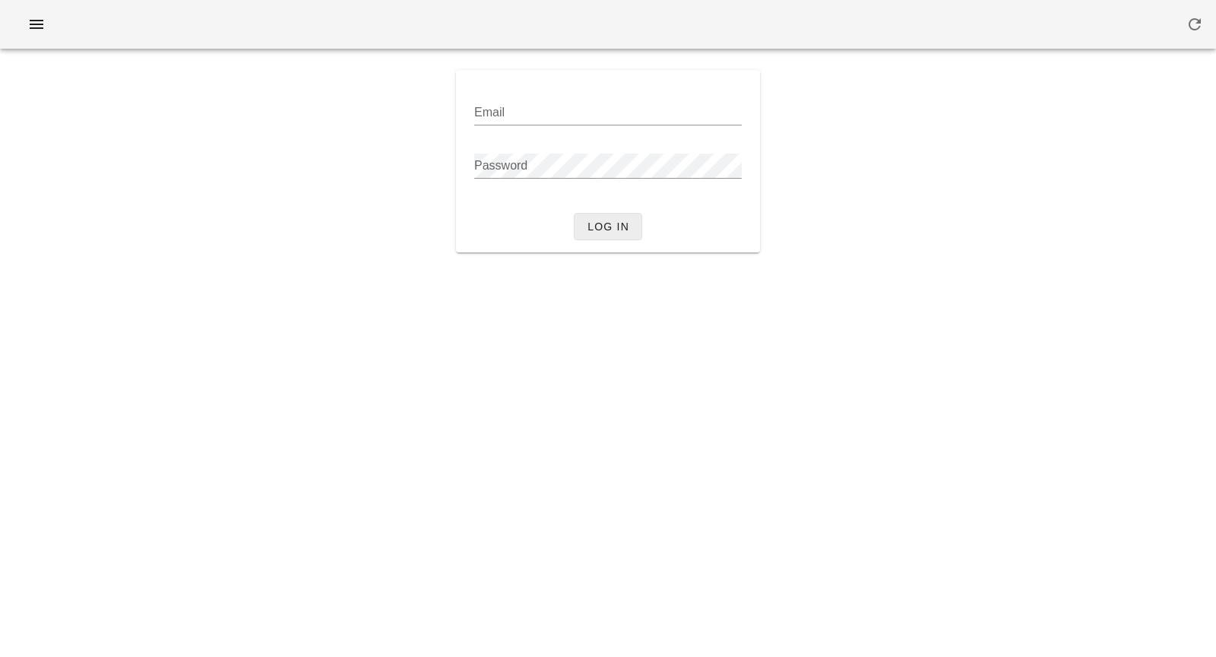
type input "[PERSON_NAME][EMAIL_ADDRESS][DOMAIN_NAME]"
click at [620, 234] on button "Log in" at bounding box center [608, 226] width 68 height 27
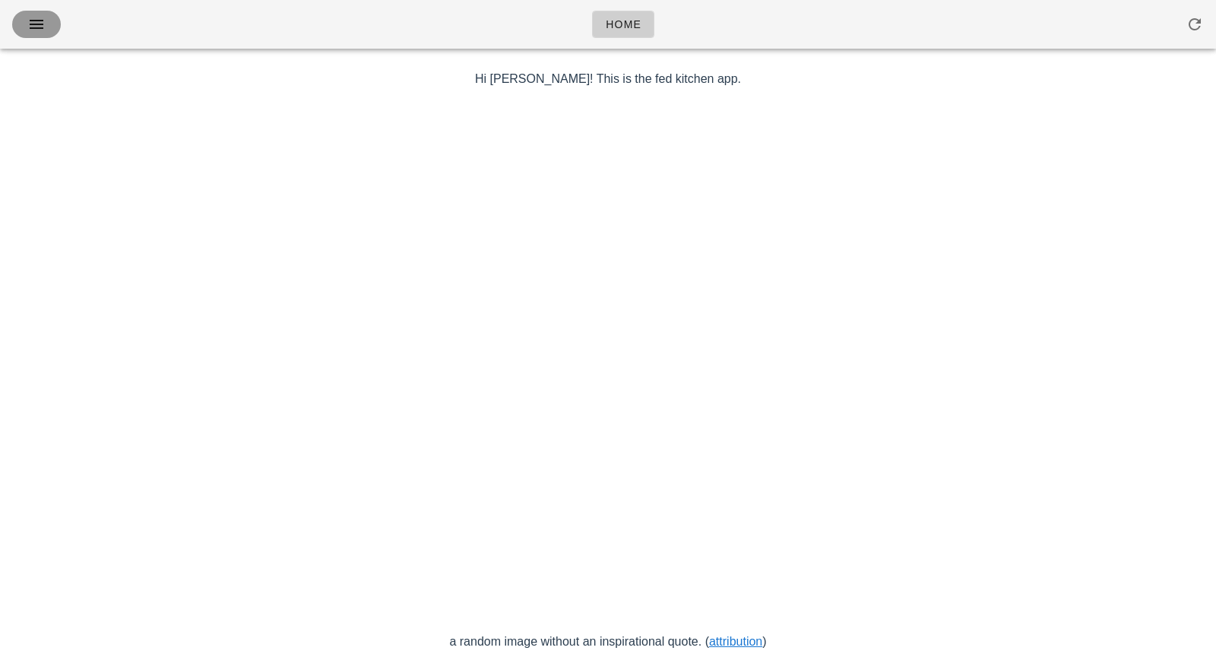
click at [31, 17] on icon "button" at bounding box center [36, 24] width 18 height 18
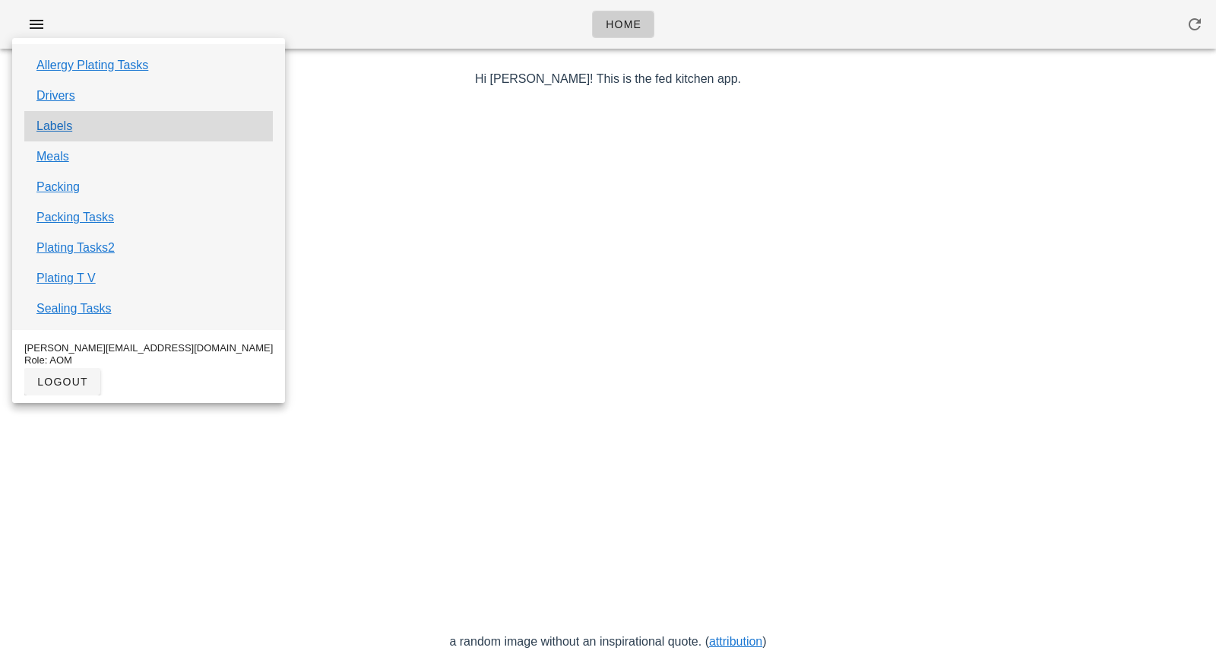
click at [90, 124] on div "Labels" at bounding box center [148, 126] width 249 height 30
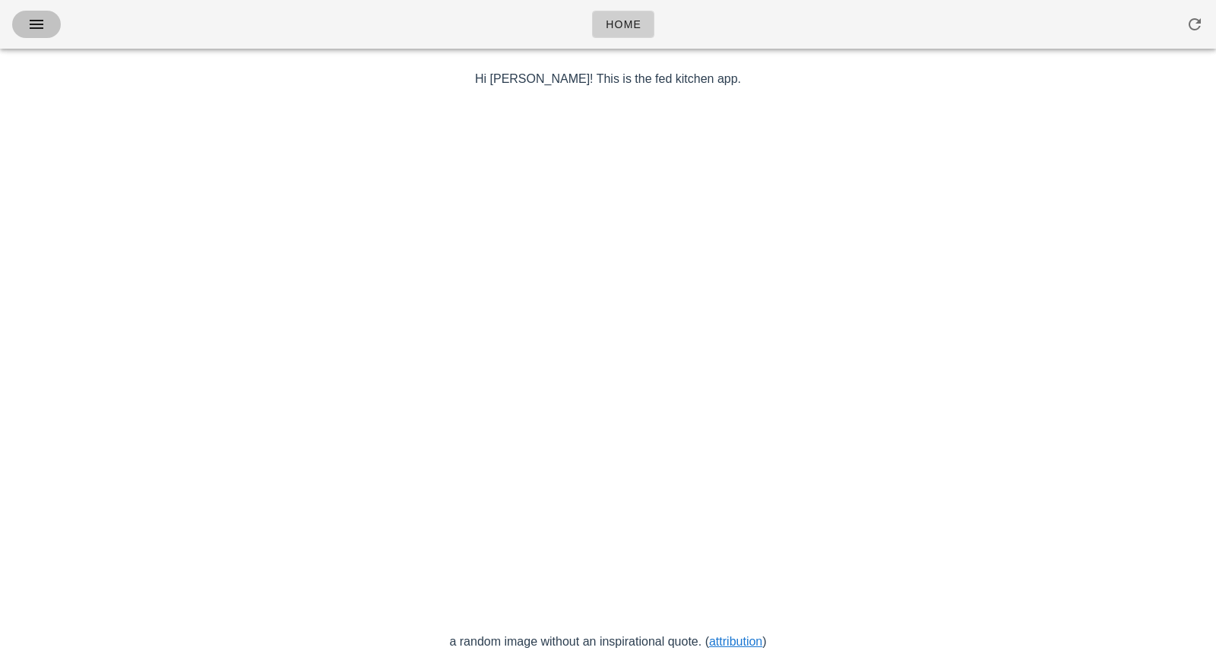
click at [40, 23] on icon "button" at bounding box center [36, 24] width 18 height 18
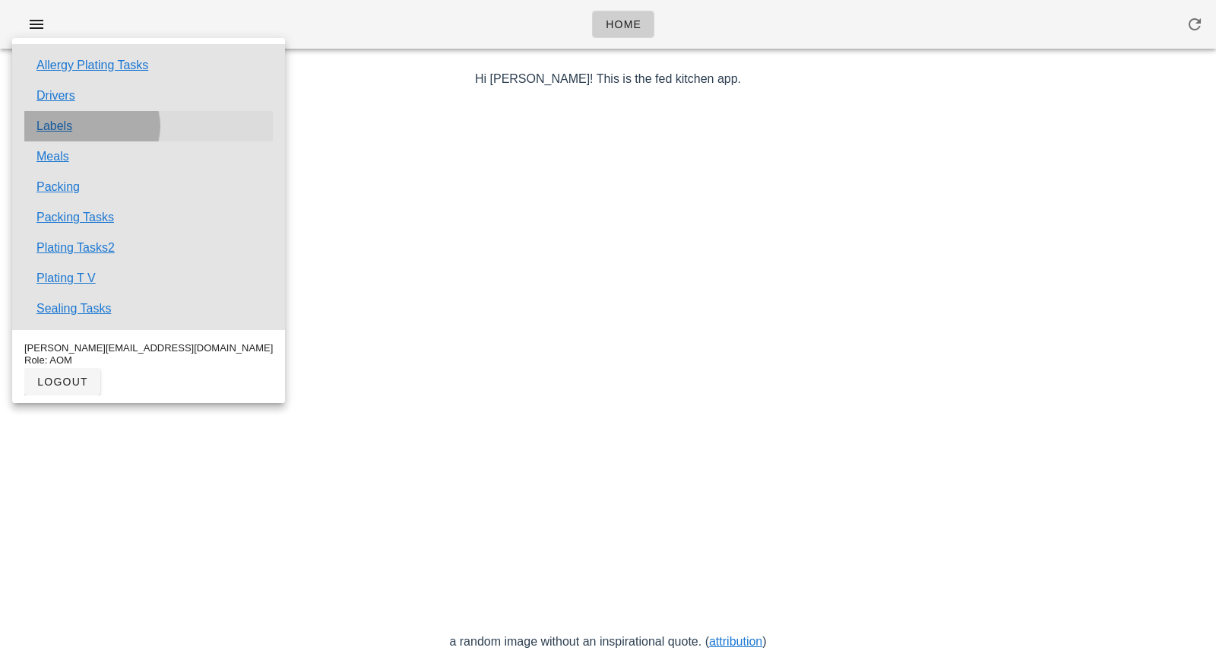
click at [60, 128] on link "Labels" at bounding box center [54, 126] width 36 height 18
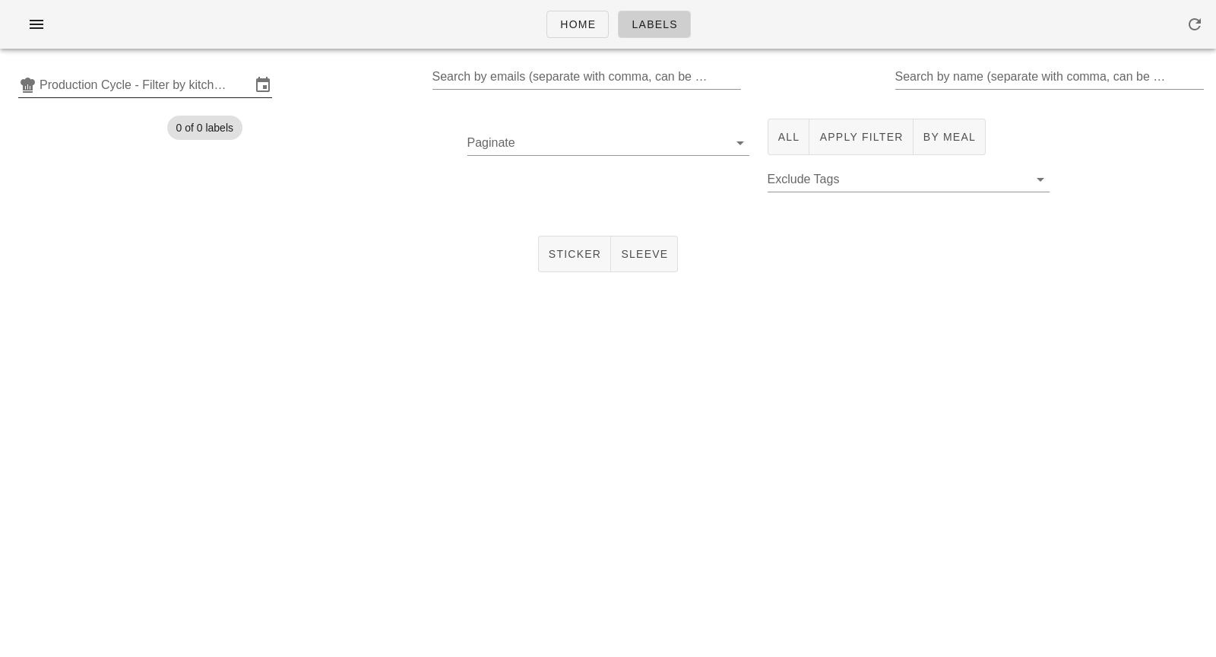
click at [163, 87] on input "Production Cycle - Filter by kitchen production schedules" at bounding box center [145, 85] width 211 height 24
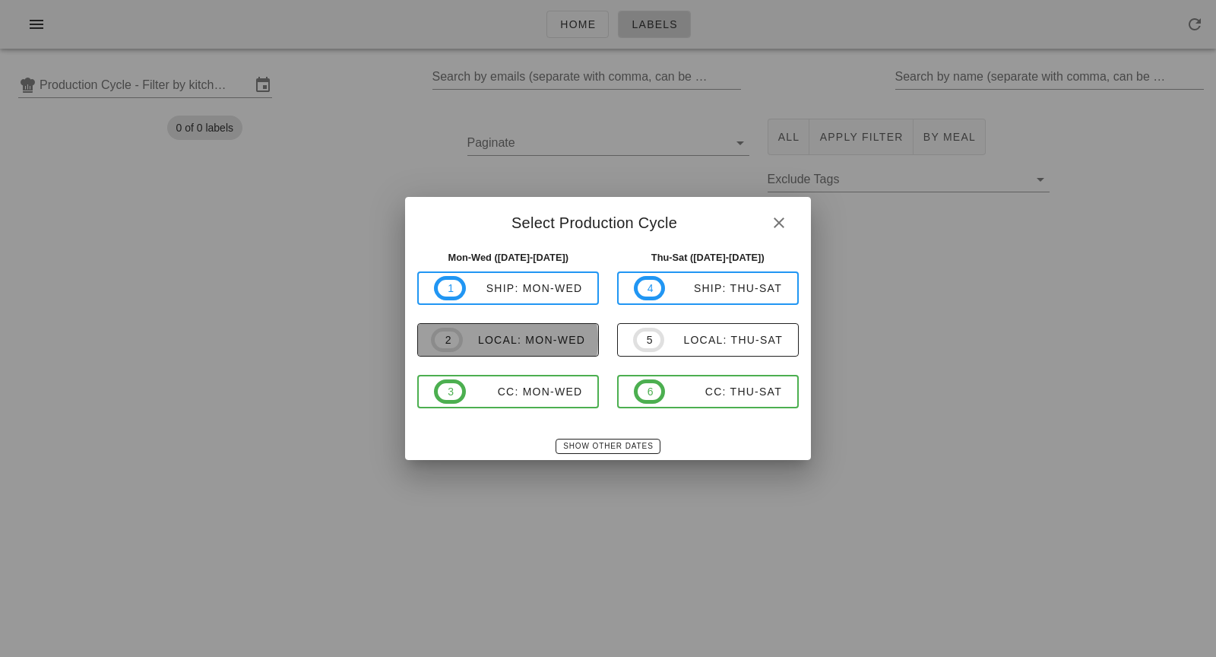
click at [483, 344] on div "local: Mon-Wed" at bounding box center [524, 340] width 122 height 12
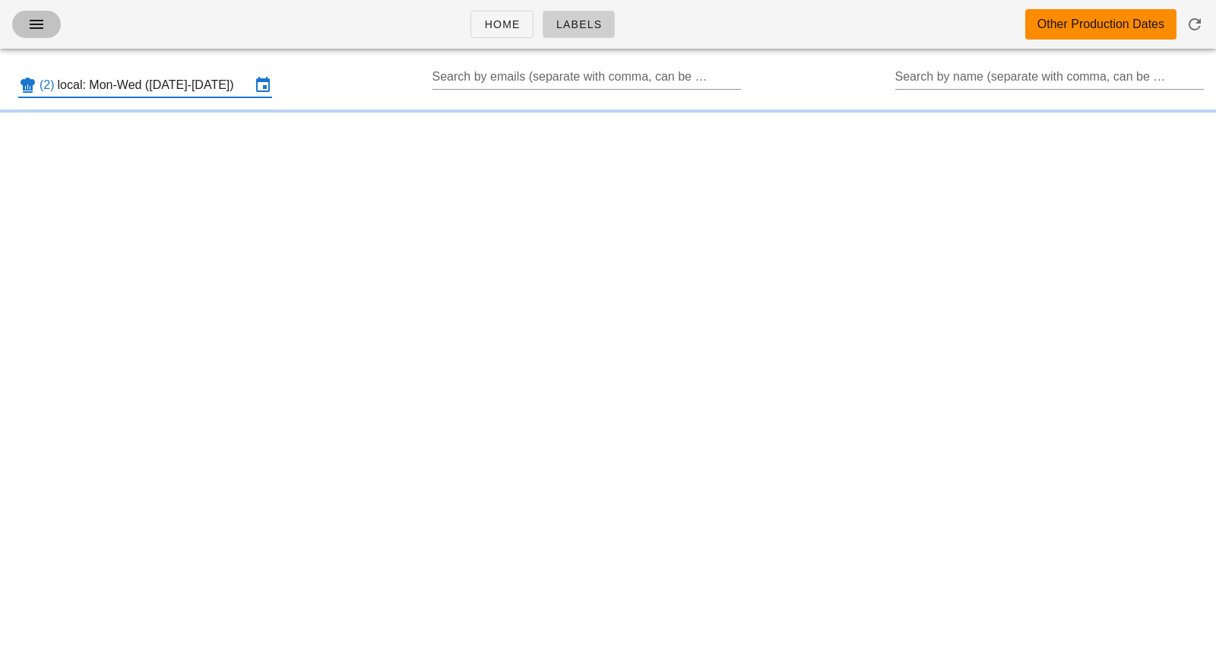
click at [49, 21] on button "button" at bounding box center [36, 24] width 49 height 27
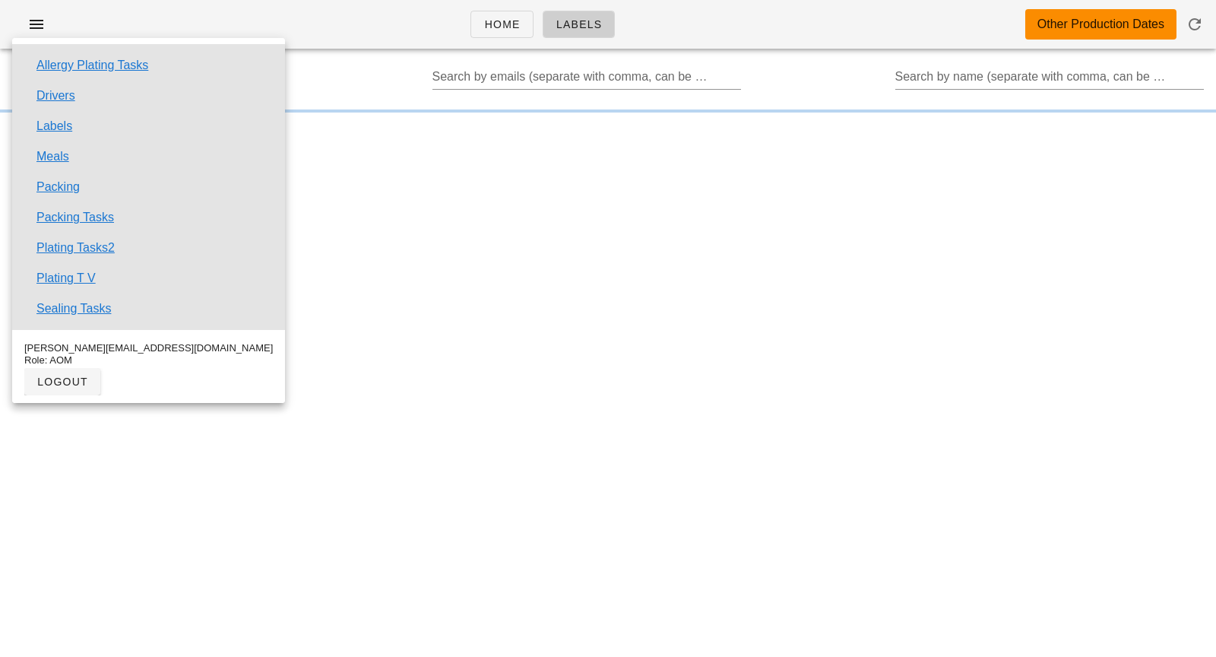
click at [207, 81] on input "local: Mon-Wed ([DATE]-[DATE])" at bounding box center [154, 85] width 193 height 24
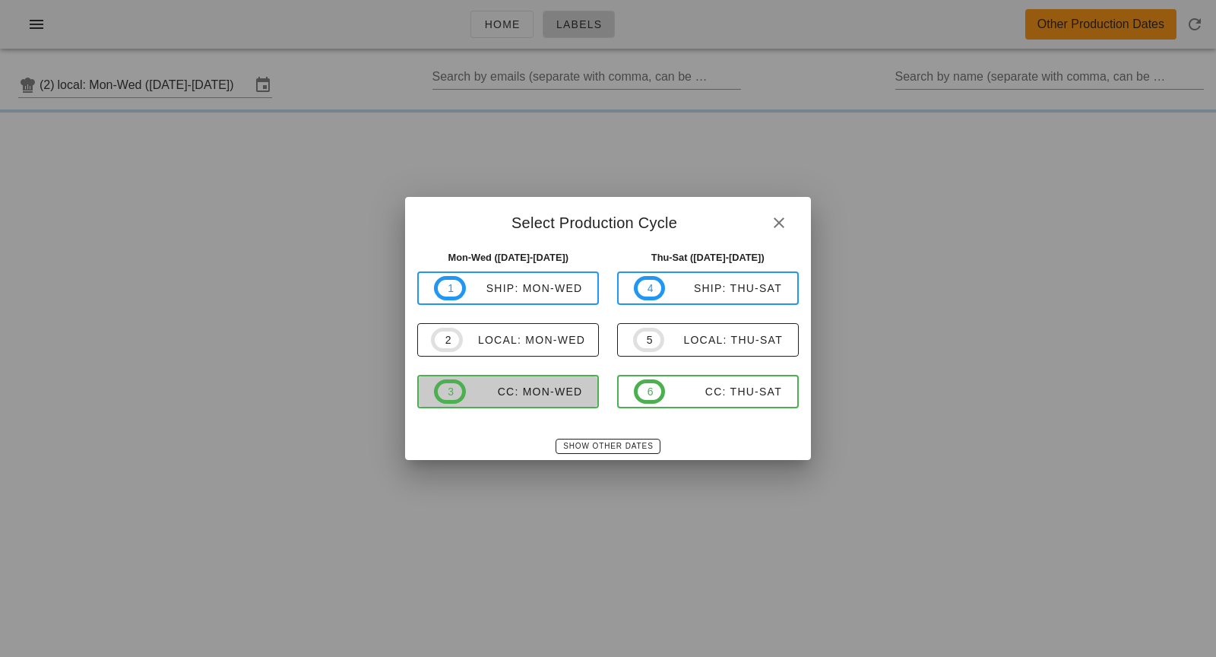
click at [500, 392] on div "CC: Mon-Wed" at bounding box center [524, 391] width 117 height 12
type input "CC: Mon-Wed ([DATE]-[DATE])"
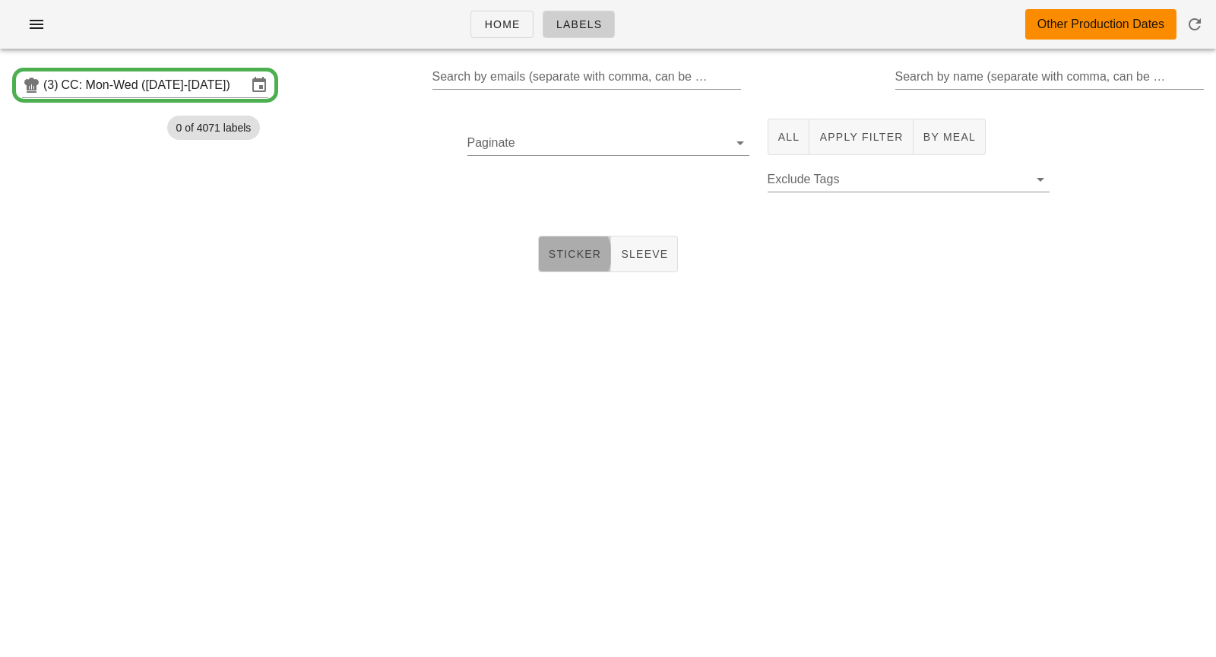
click at [590, 260] on span "Sticker" at bounding box center [575, 254] width 54 height 12
click at [790, 138] on span "All" at bounding box center [789, 137] width 23 height 12
click at [612, 150] on input "Paginate" at bounding box center [596, 143] width 258 height 24
click at [739, 147] on icon at bounding box center [740, 143] width 18 height 18
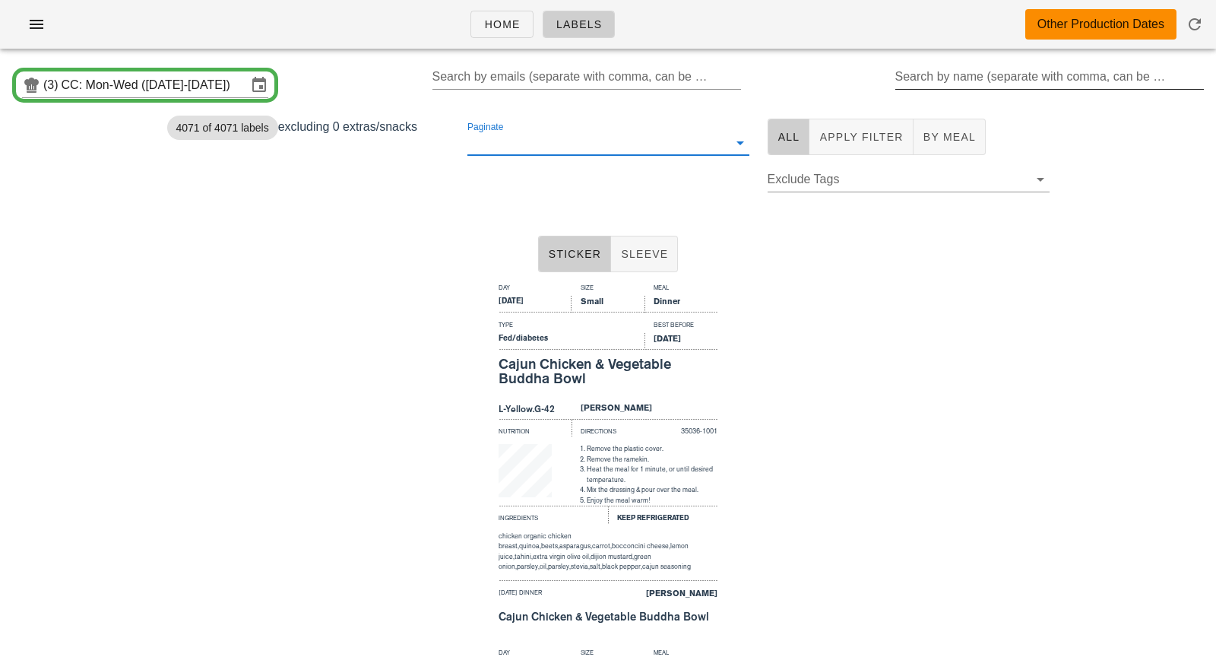
click at [981, 80] on div "Search by name (separate with comma, can be partial)" at bounding box center [1048, 77] width 306 height 24
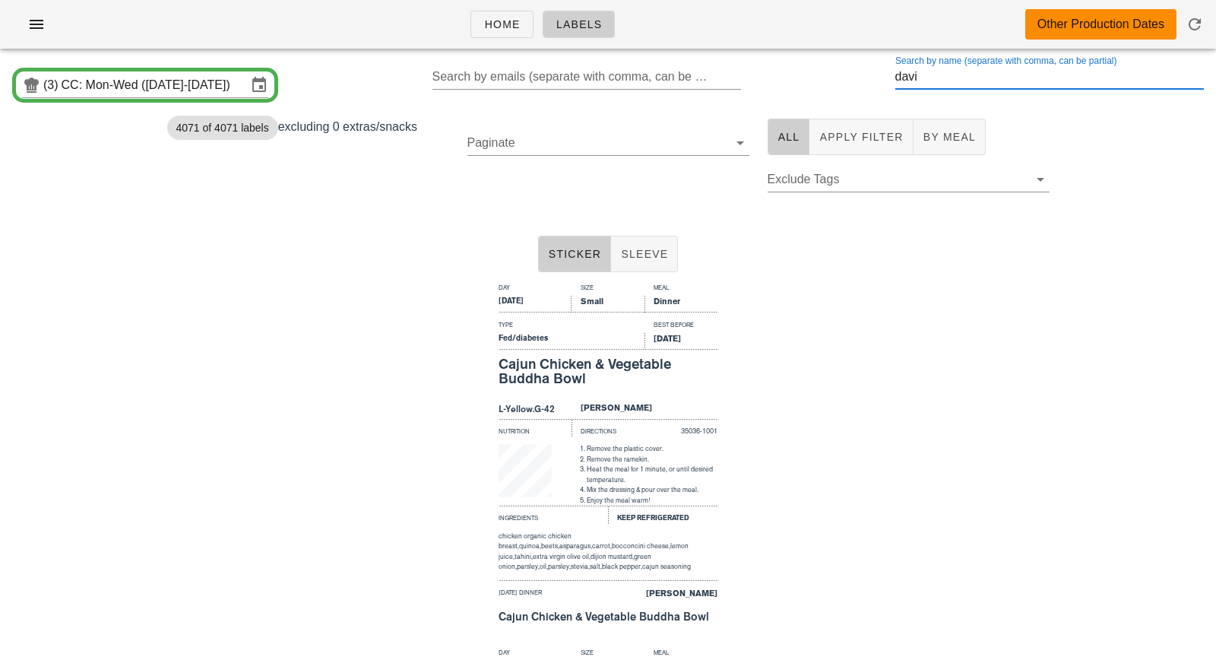
type input "[PERSON_NAME]"
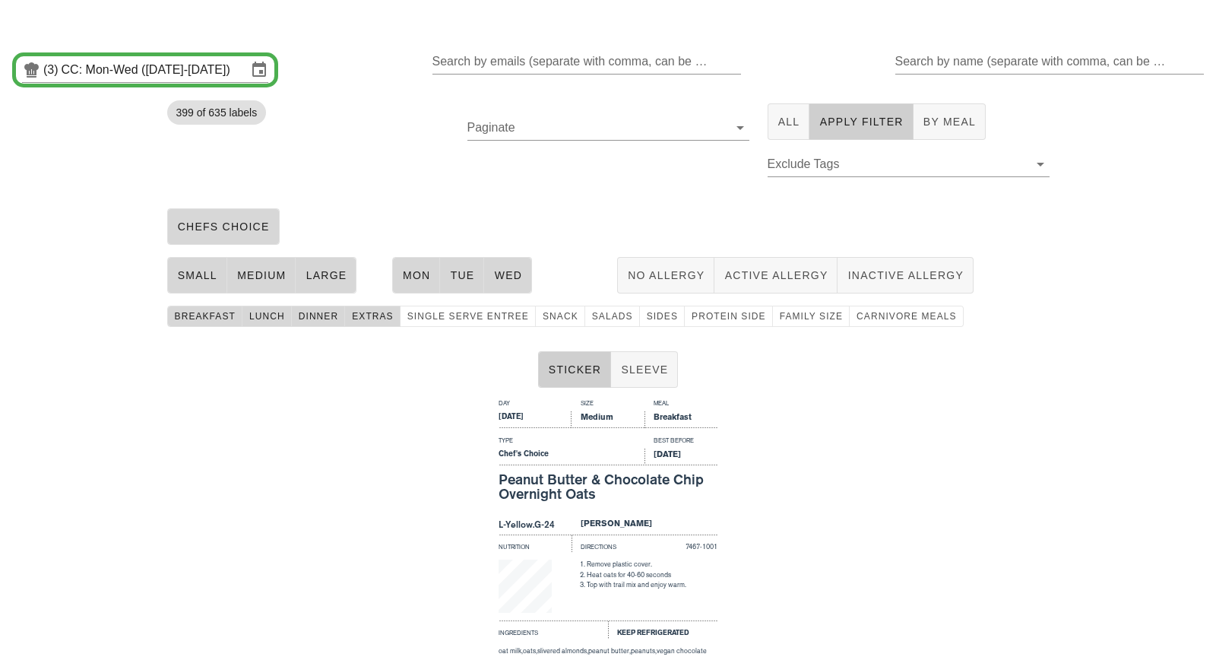
scroll to position [16, 0]
click at [503, 312] on span "single serve entree" at bounding box center [468, 315] width 122 height 11
click at [559, 313] on span "snack" at bounding box center [560, 315] width 36 height 11
click at [597, 320] on span "Salads" at bounding box center [612, 315] width 42 height 11
click at [649, 320] on span "Sides" at bounding box center [662, 315] width 32 height 11
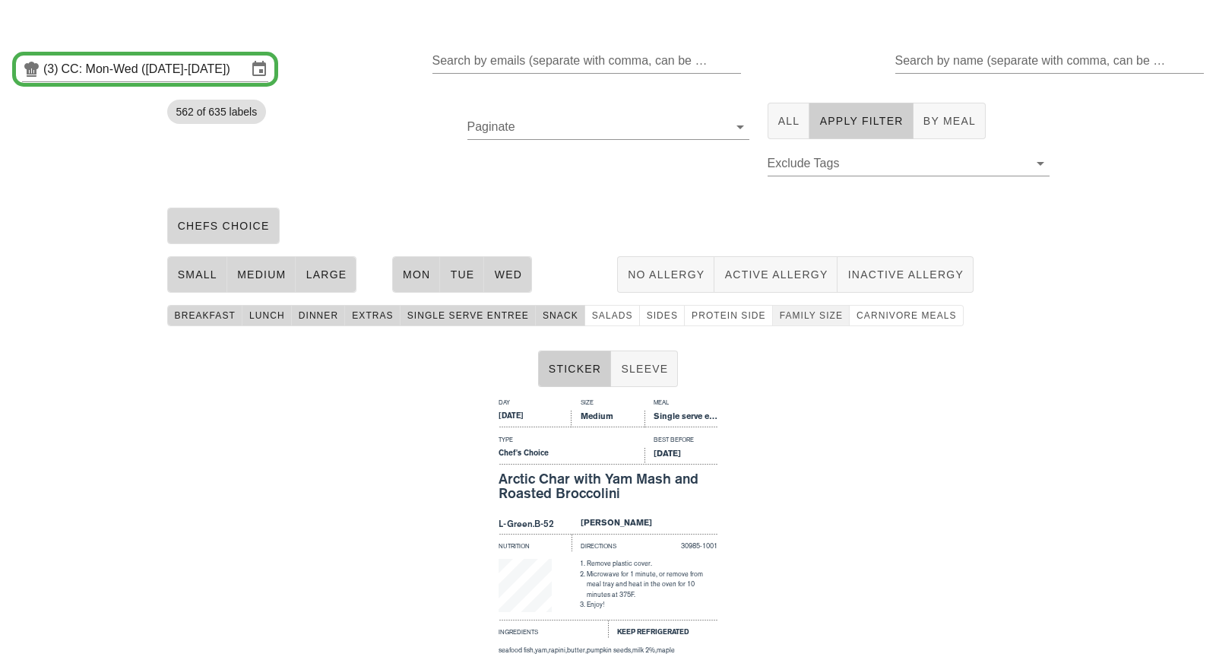
click at [699, 320] on span "protein side" at bounding box center [728, 315] width 75 height 11
click at [779, 319] on span "family size" at bounding box center [811, 315] width 64 height 11
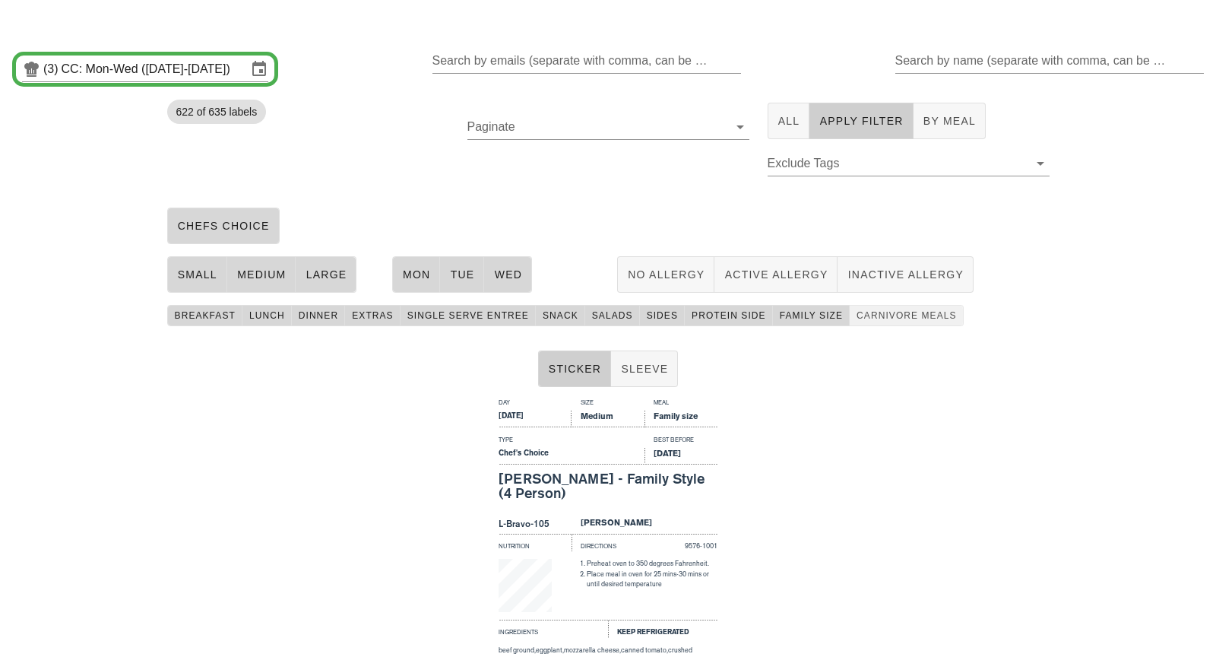
click at [857, 312] on span "carnivore meals" at bounding box center [906, 315] width 101 height 11
click at [953, 61] on div "Search by name (separate with comma, can be partial)" at bounding box center [1048, 61] width 306 height 24
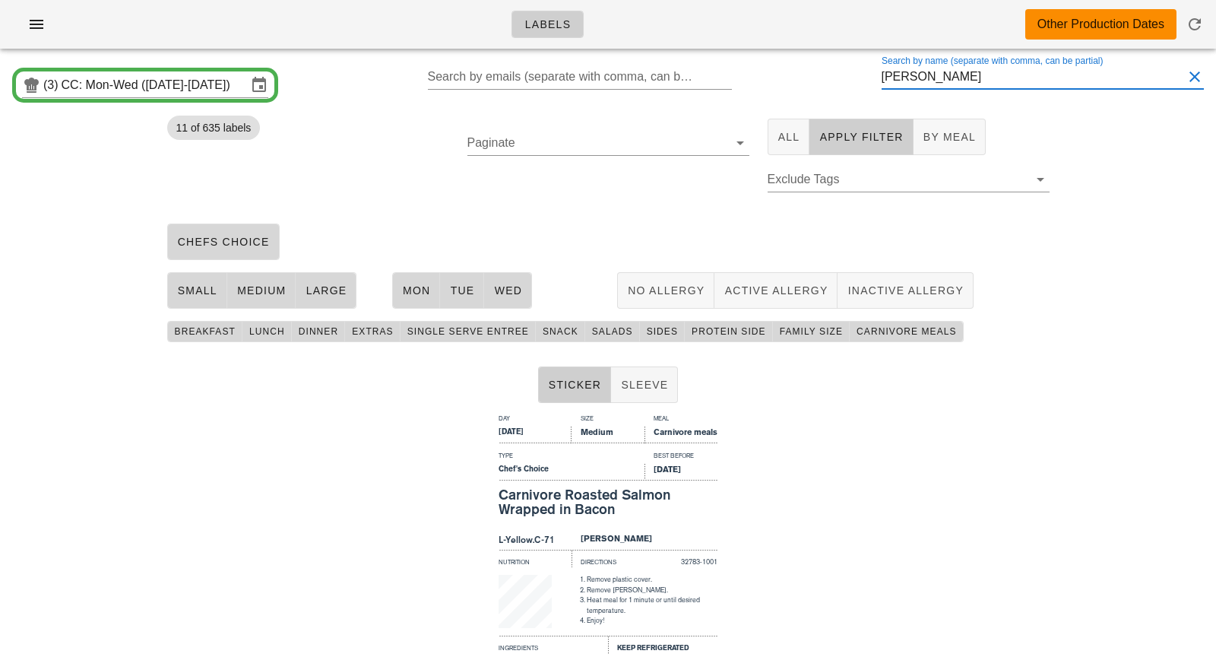
drag, startPoint x: 959, startPoint y: 80, endPoint x: 854, endPoint y: 75, distance: 105.0
click at [854, 75] on div "(3) CC: Mon-Wed (Aug 11-Aug 13) Search by emails (separate with comma, can be p…" at bounding box center [608, 85] width 1216 height 49
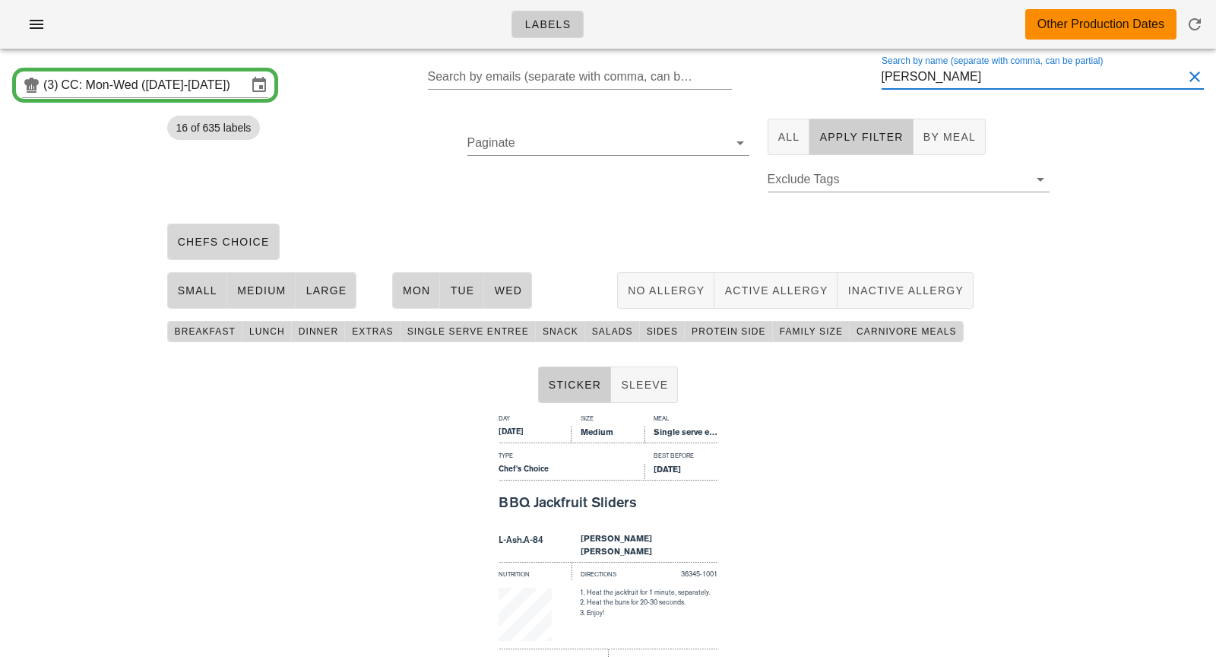
type input "scott"
click at [36, 21] on icon "button" at bounding box center [36, 24] width 18 height 18
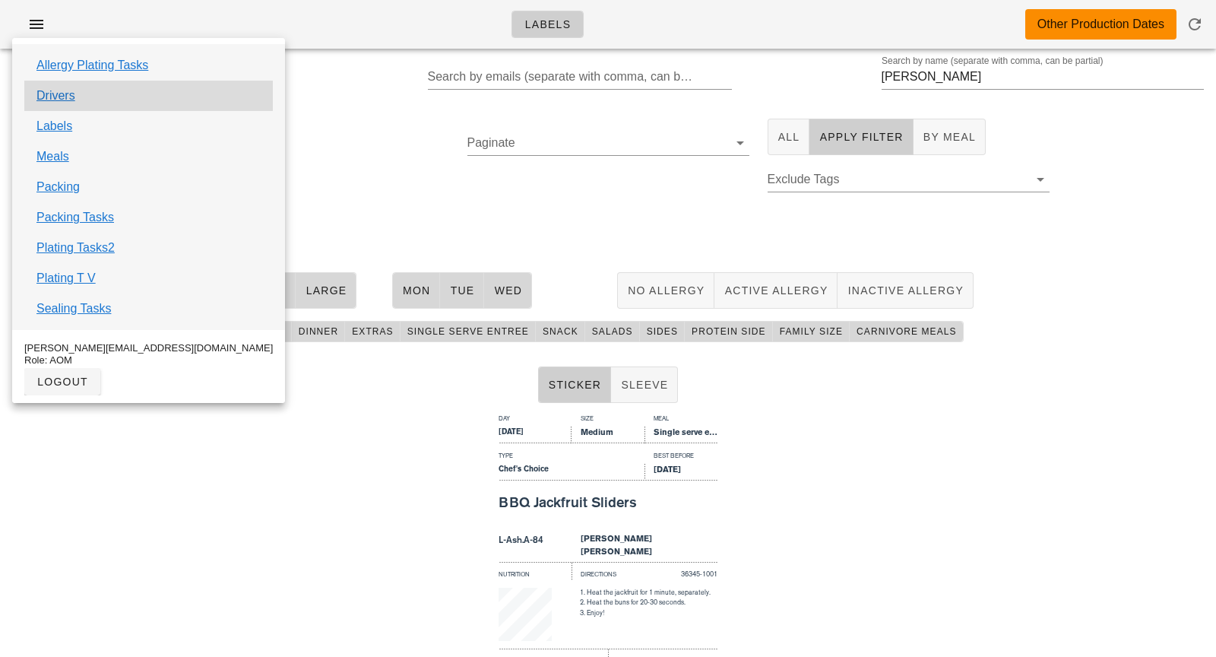
click at [74, 99] on div "Drivers" at bounding box center [148, 96] width 249 height 30
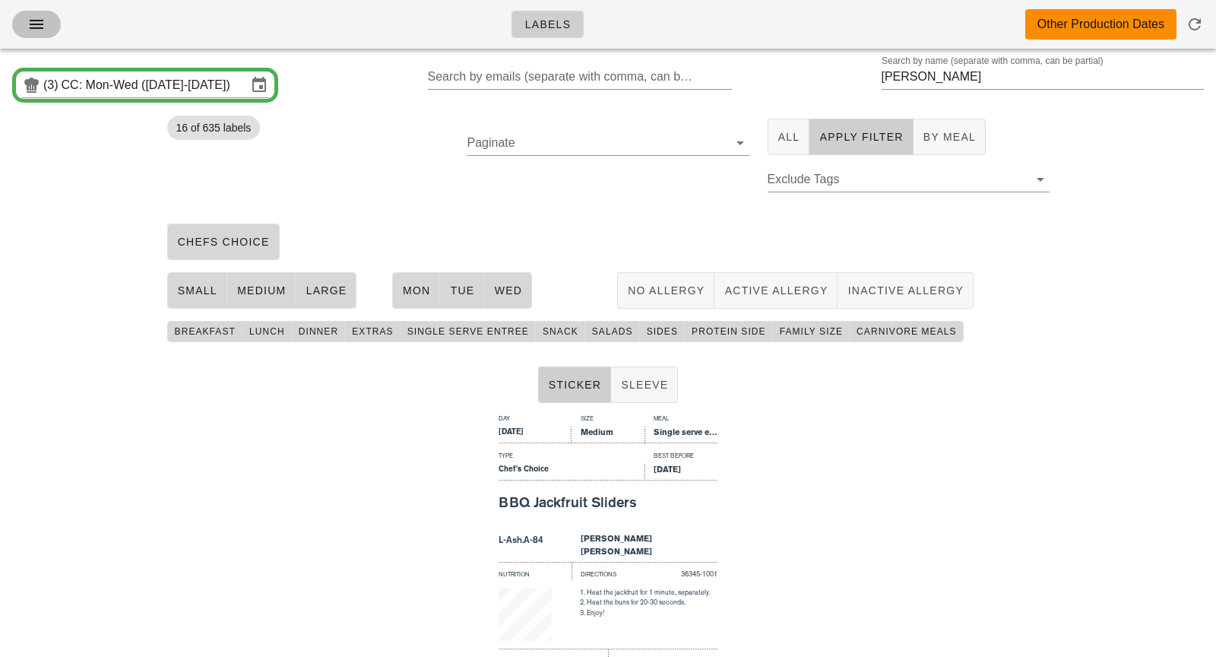
click at [26, 21] on span "button" at bounding box center [36, 24] width 24 height 18
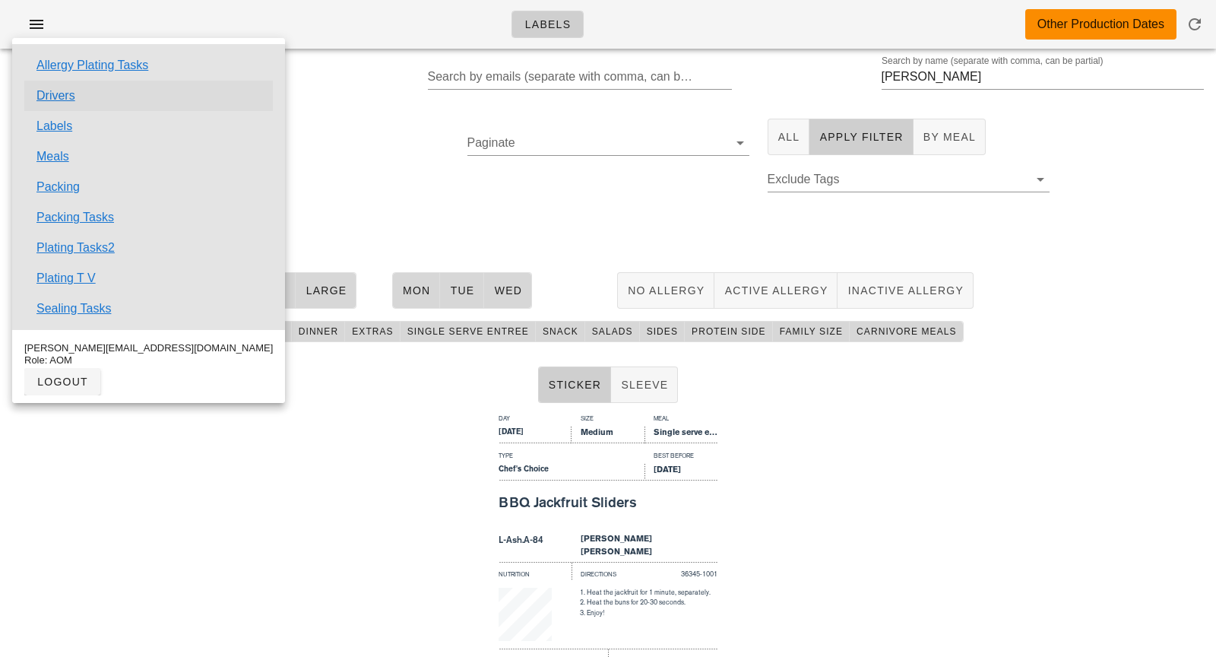
click at [41, 93] on link "Drivers" at bounding box center [55, 96] width 39 height 18
